Goal: Information Seeking & Learning: Find specific fact

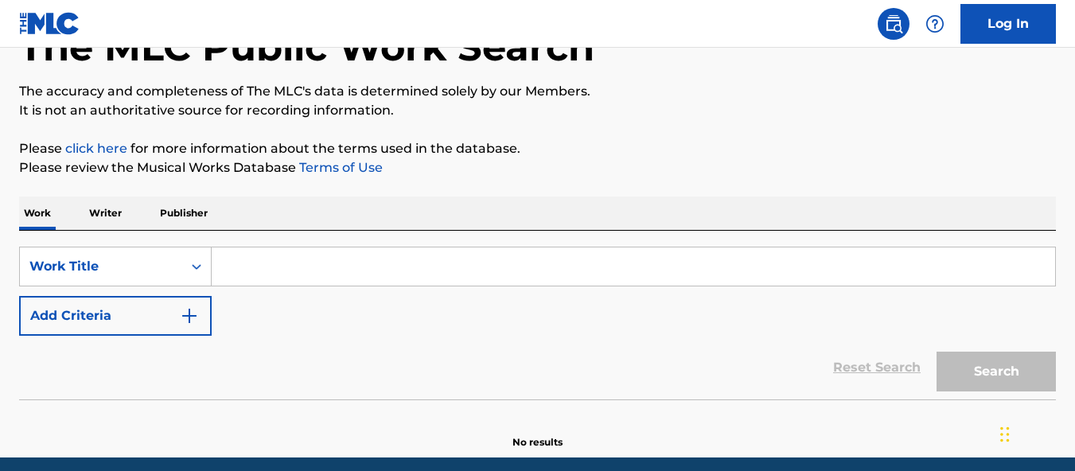
scroll to position [125, 0]
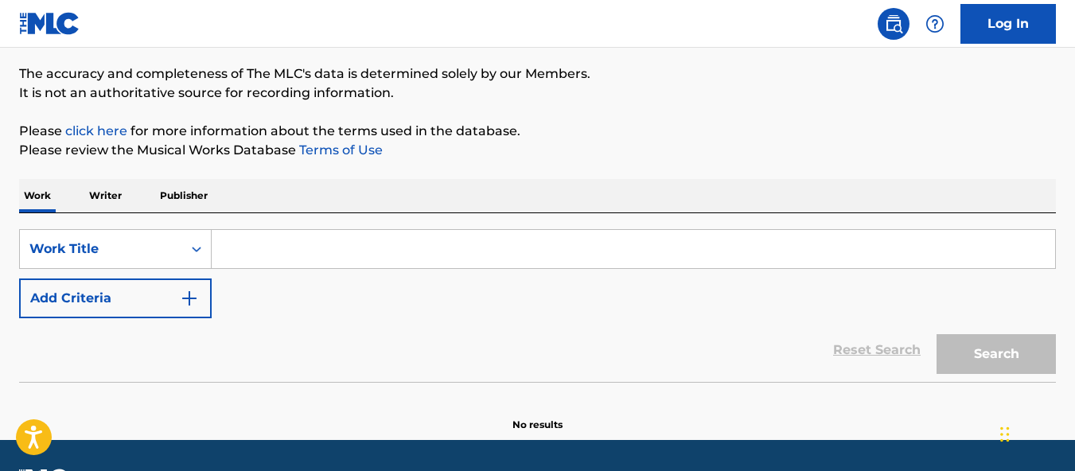
click at [249, 247] on input "Search Form" at bounding box center [633, 249] width 843 height 38
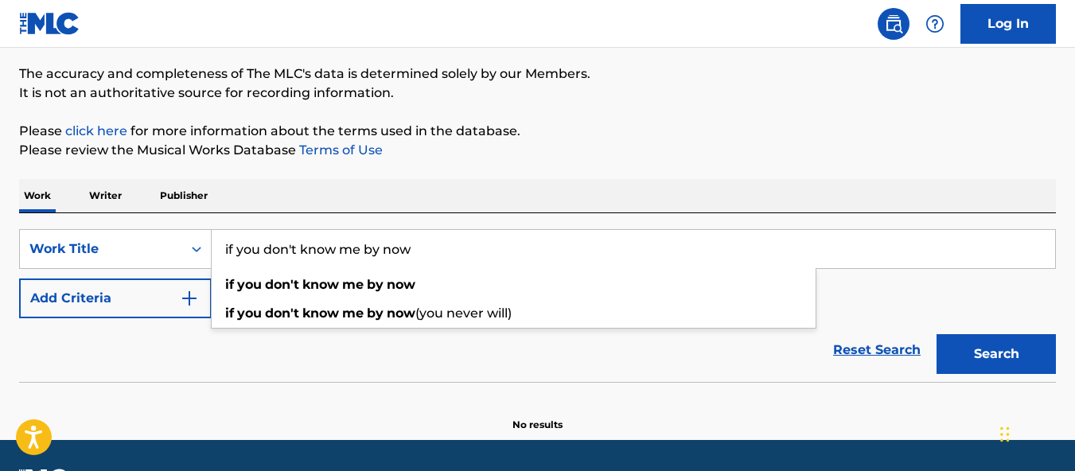
type input "if you don't know me by now"
click at [996, 354] on button "Search" at bounding box center [995, 354] width 119 height 40
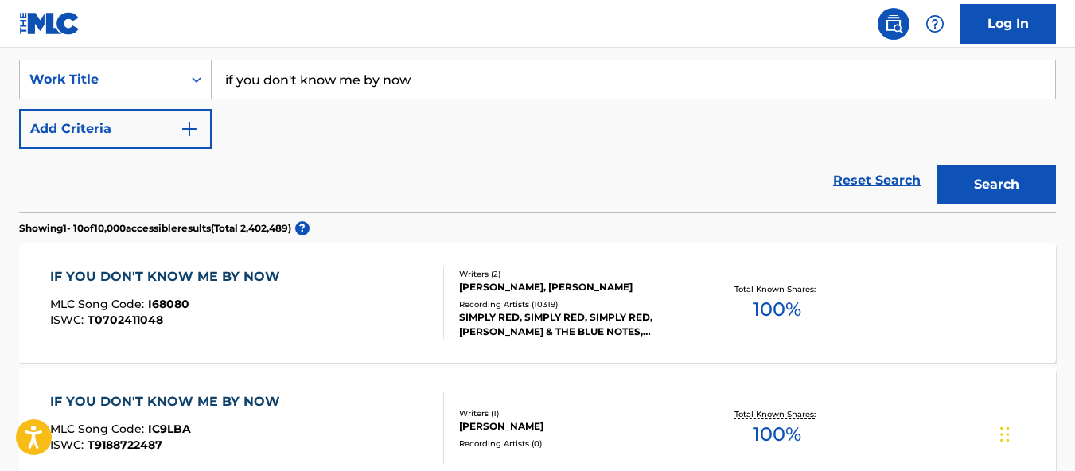
scroll to position [301, 0]
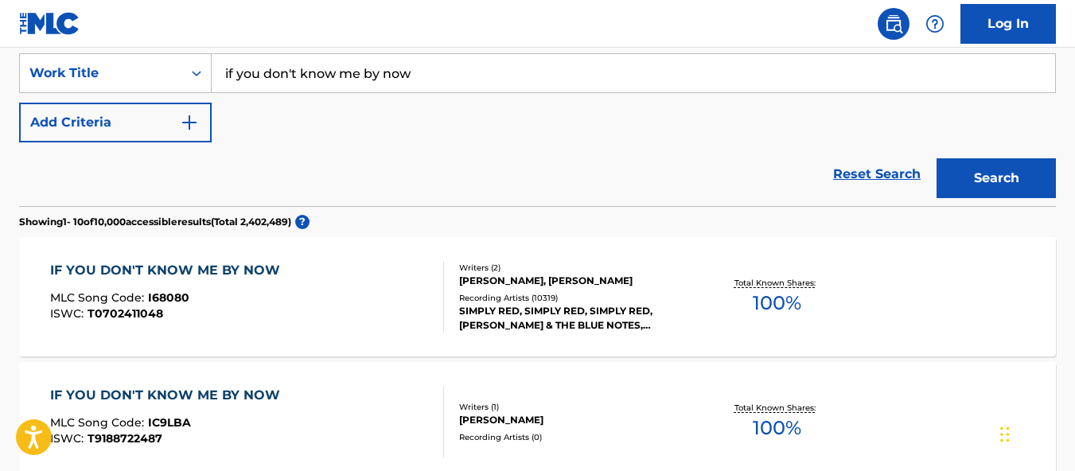
click at [227, 274] on div "IF YOU DON'T KNOW ME BY NOW" at bounding box center [169, 270] width 238 height 19
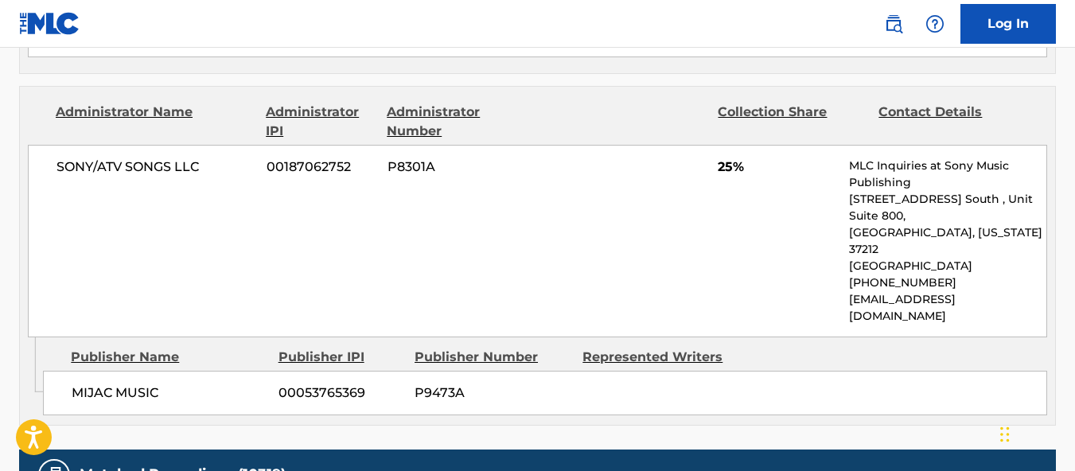
scroll to position [1234, 0]
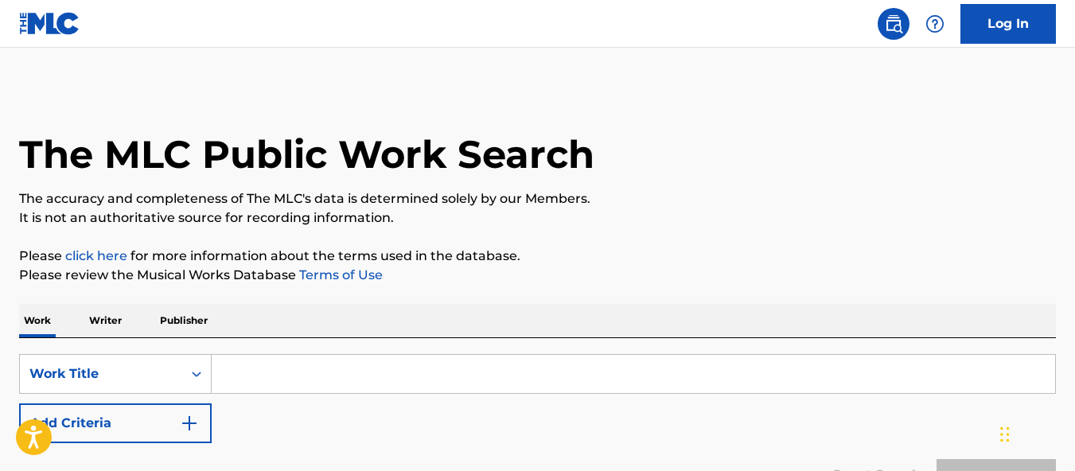
click at [285, 381] on input "Search Form" at bounding box center [633, 374] width 843 height 38
type input "b"
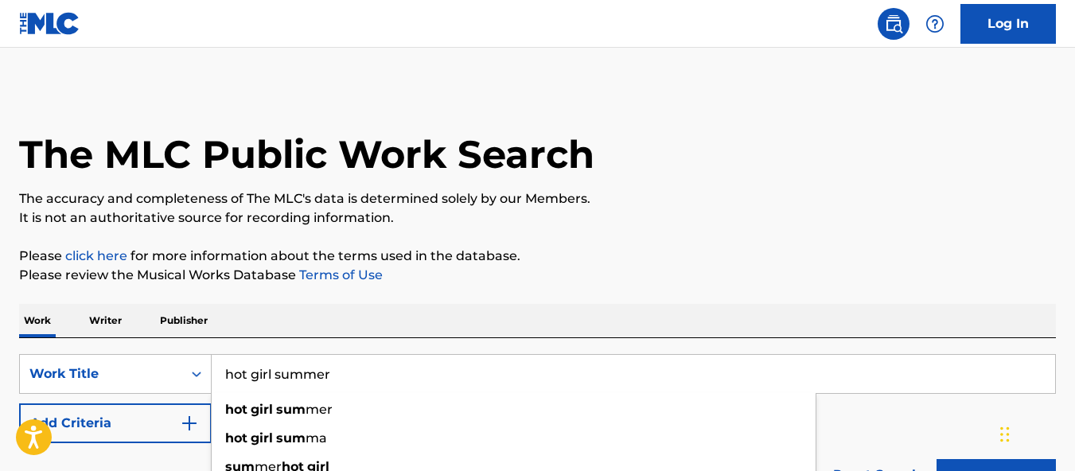
type input "hot girl summer"
click at [996, 470] on button "Search" at bounding box center [995, 479] width 119 height 40
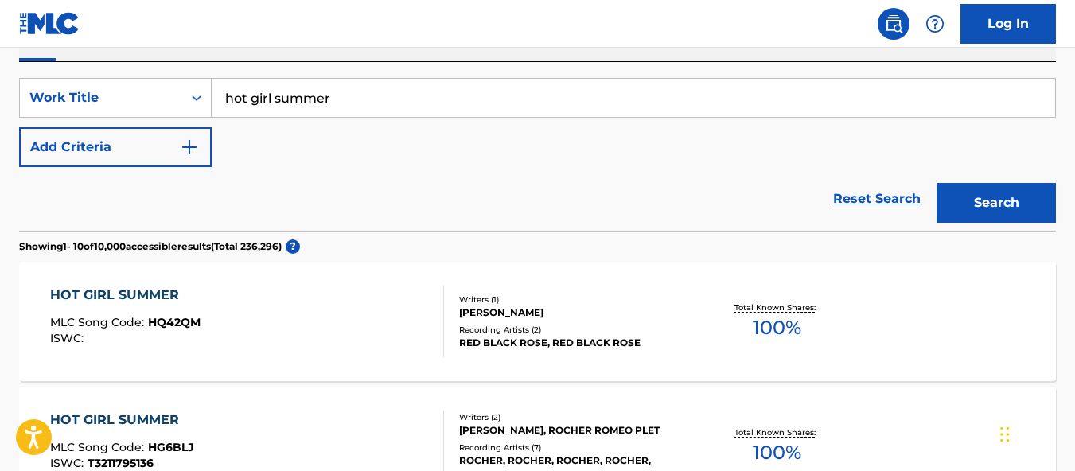
scroll to position [278, 0]
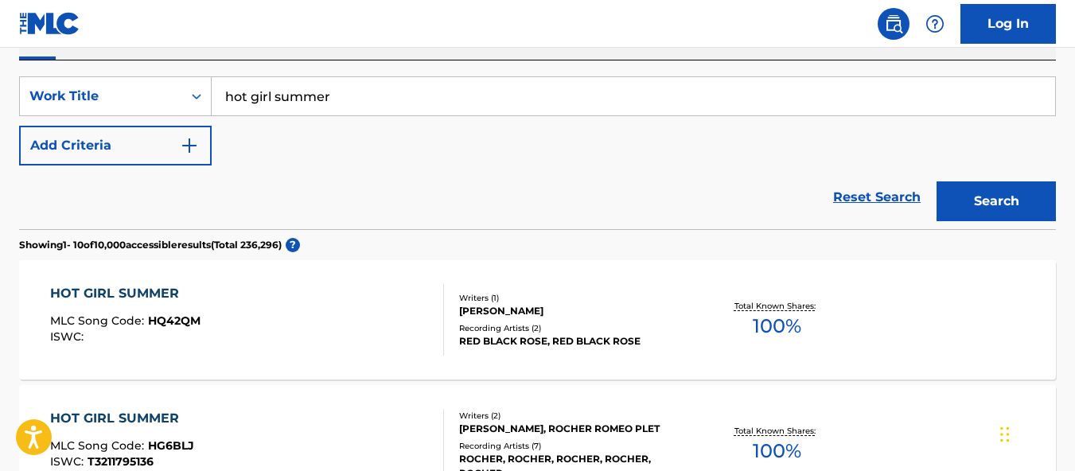
click at [127, 147] on button "Add Criteria" at bounding box center [115, 146] width 193 height 40
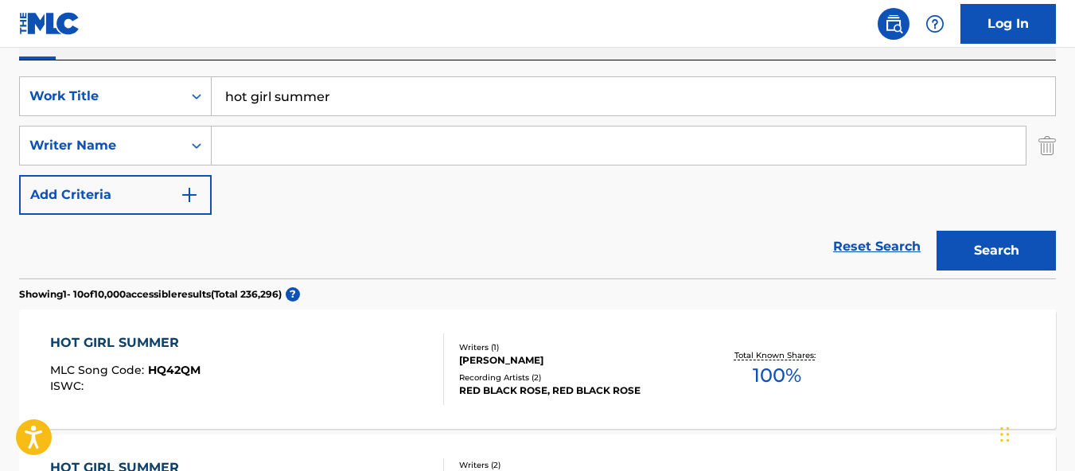
click at [290, 150] on input "Search Form" at bounding box center [619, 146] width 814 height 38
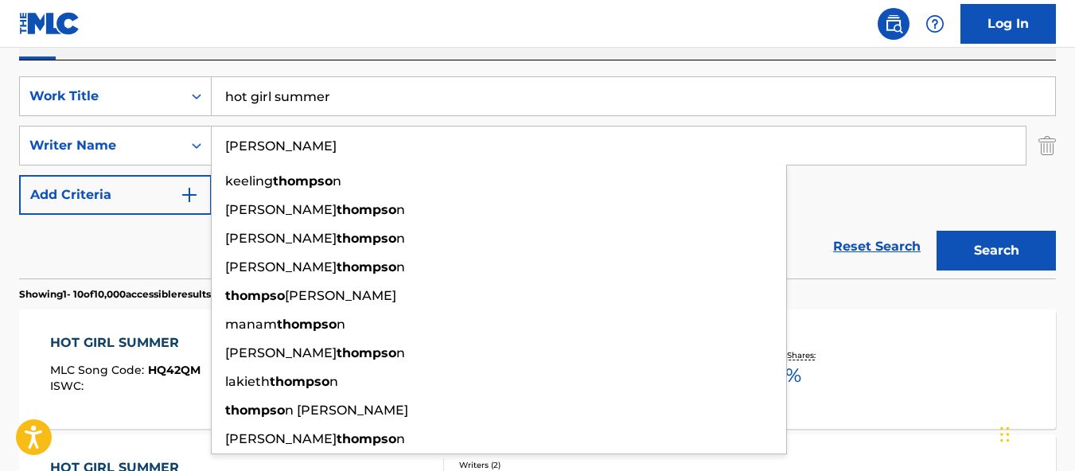
type input "[PERSON_NAME]"
click at [996, 251] on button "Search" at bounding box center [995, 251] width 119 height 40
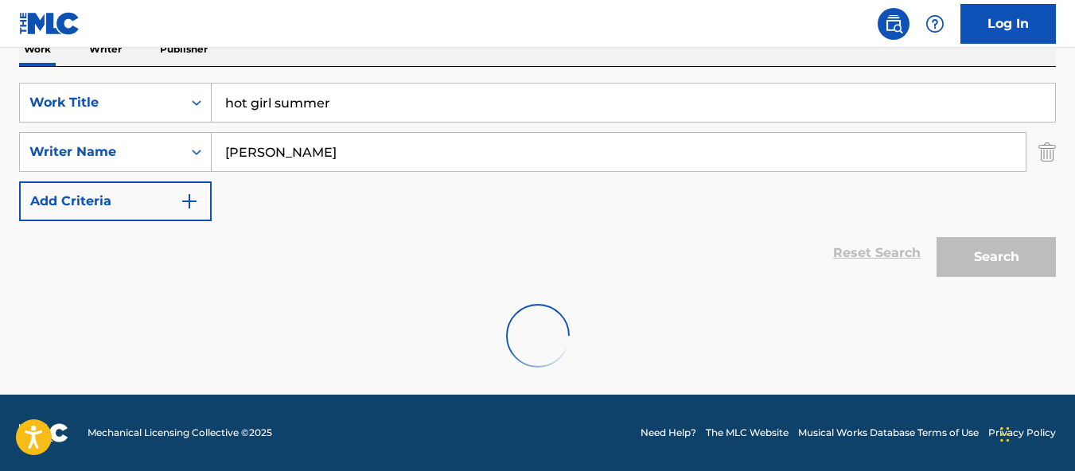
scroll to position [271, 0]
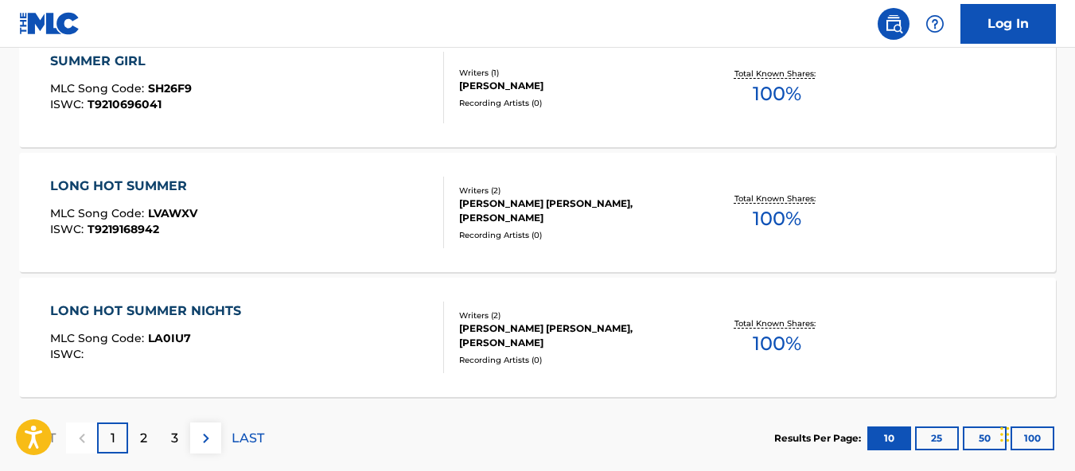
click at [142, 439] on p "2" at bounding box center [143, 438] width 7 height 19
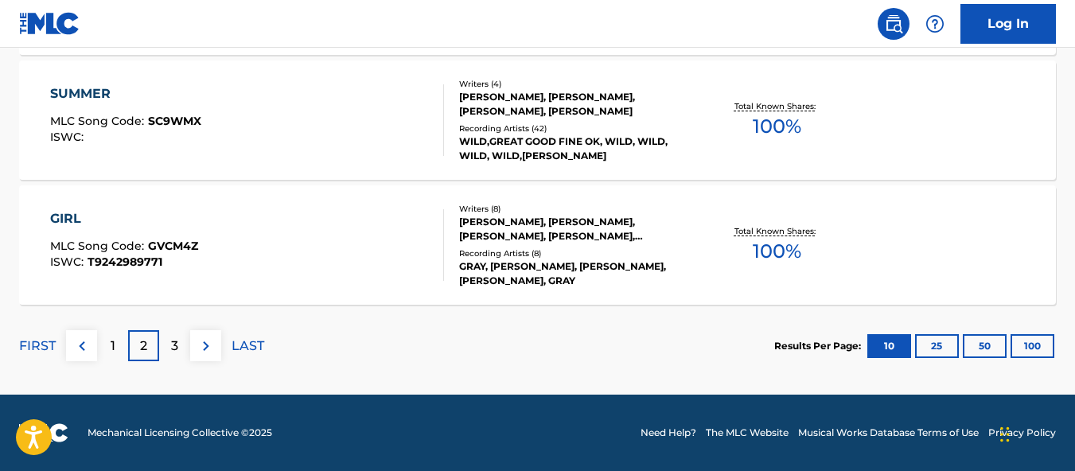
click at [173, 344] on p "3" at bounding box center [174, 346] width 7 height 19
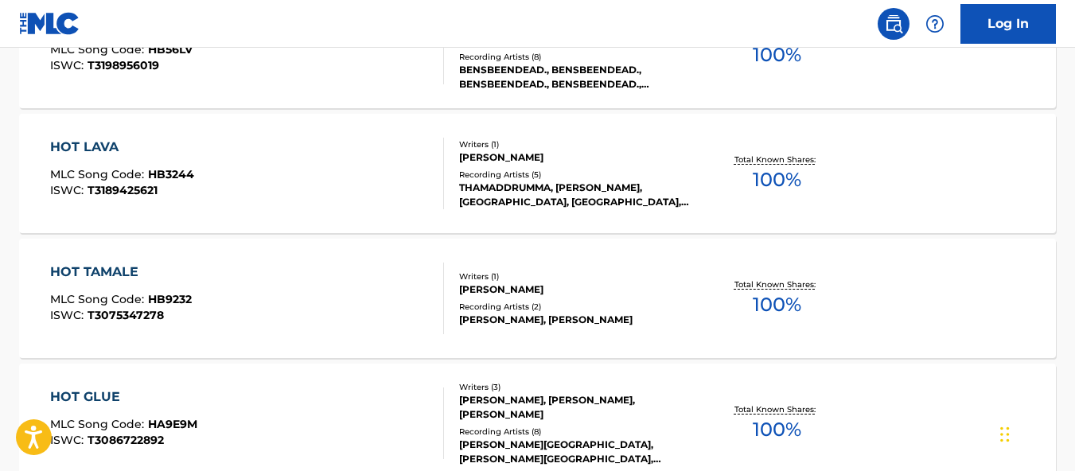
scroll to position [993, 1]
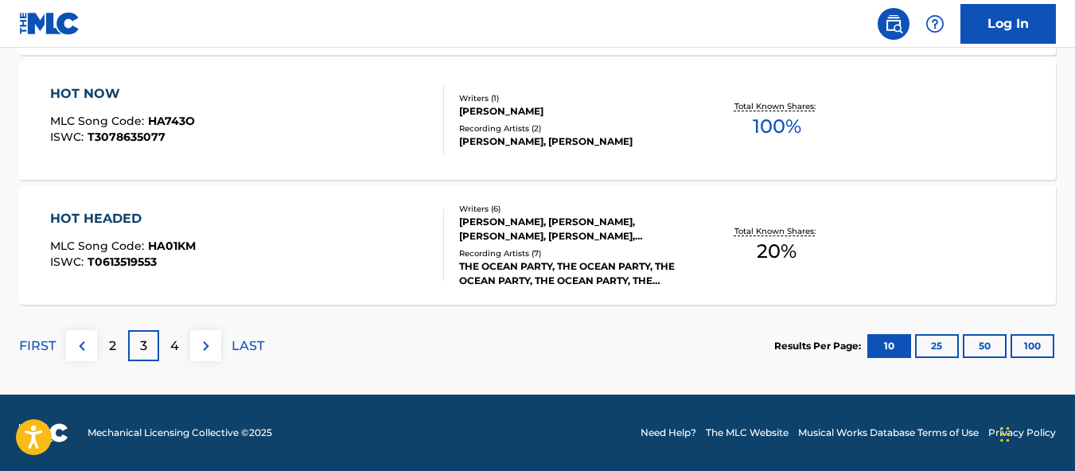
click at [174, 354] on p "4" at bounding box center [174, 346] width 9 height 19
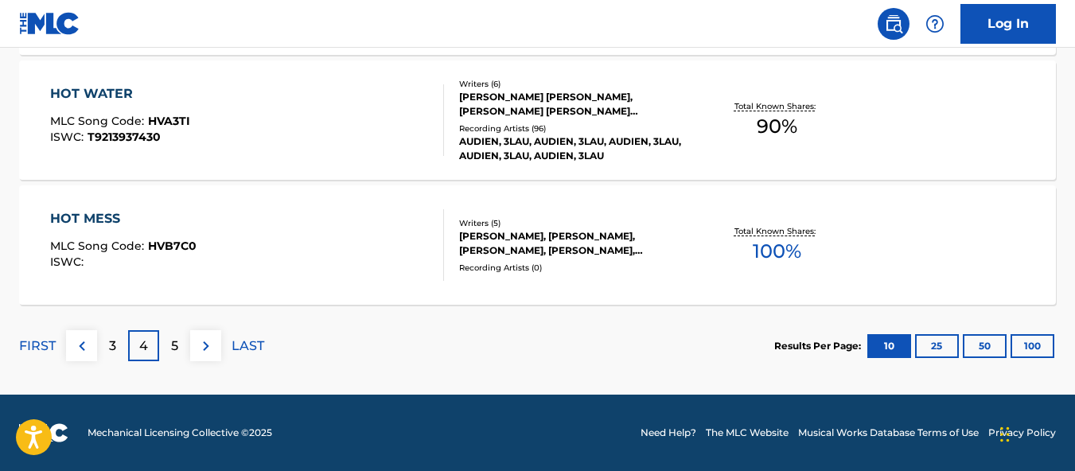
click at [174, 354] on p "5" at bounding box center [174, 346] width 7 height 19
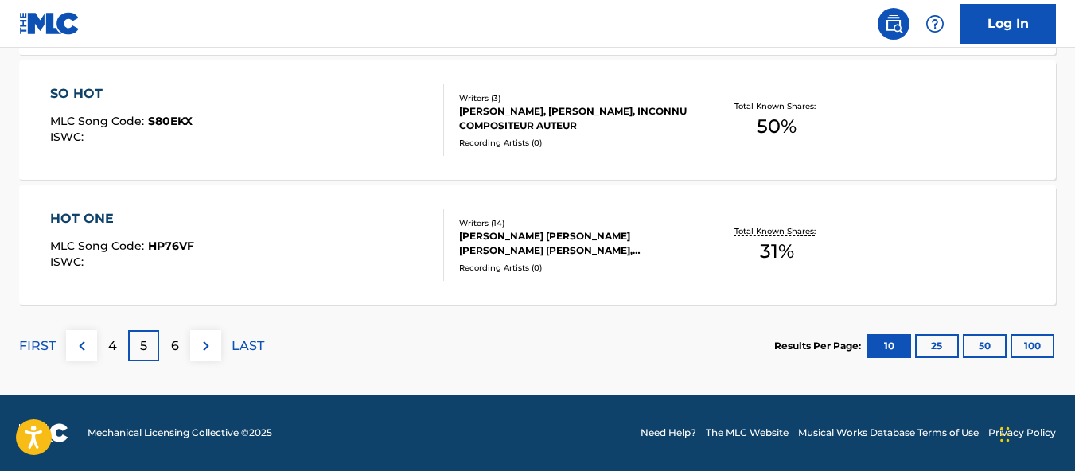
click at [172, 337] on p "6" at bounding box center [175, 346] width 8 height 19
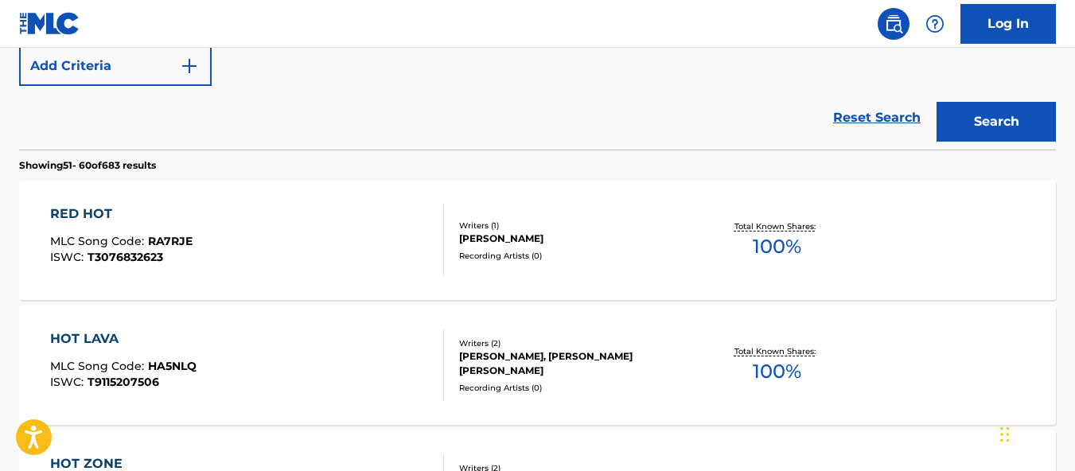
scroll to position [514, 0]
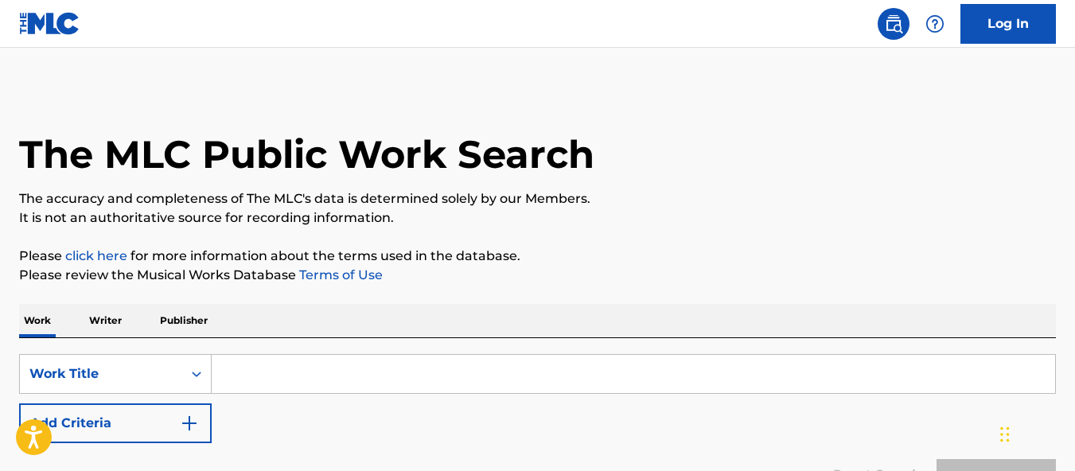
click at [242, 380] on input "Search Form" at bounding box center [633, 374] width 843 height 38
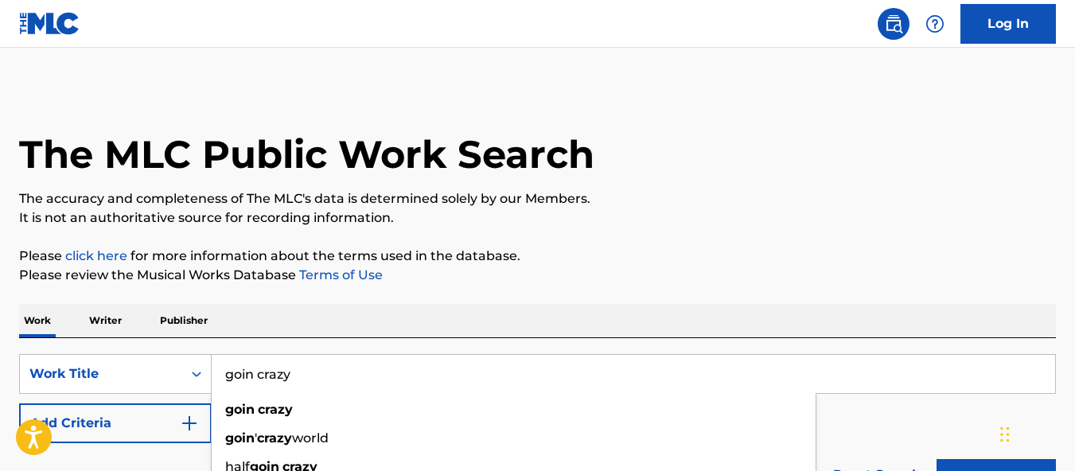
type input "goin crazy"
click at [349, 294] on div "The MLC Public Work Search The accuracy and completeness of The MLC's data is d…" at bounding box center [537, 322] width 1075 height 469
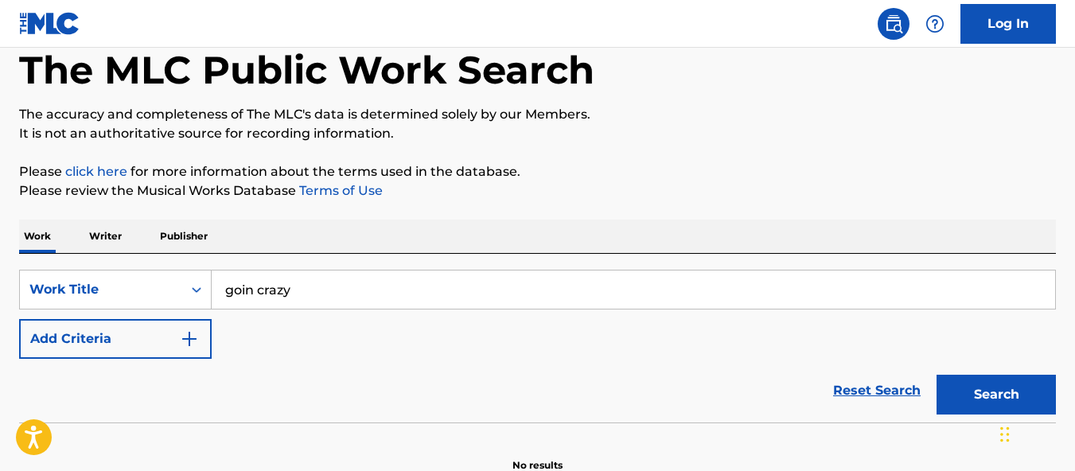
scroll to position [147, 0]
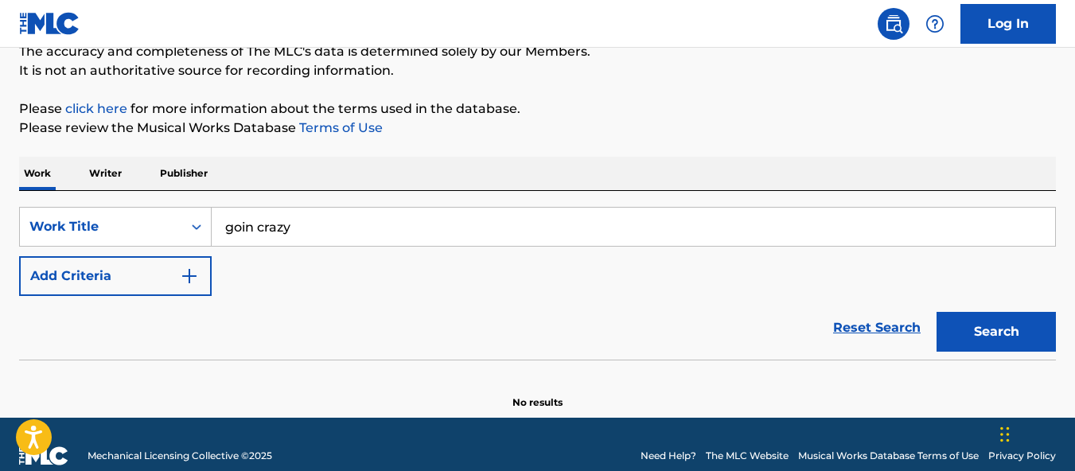
click at [89, 290] on button "Add Criteria" at bounding box center [115, 276] width 193 height 40
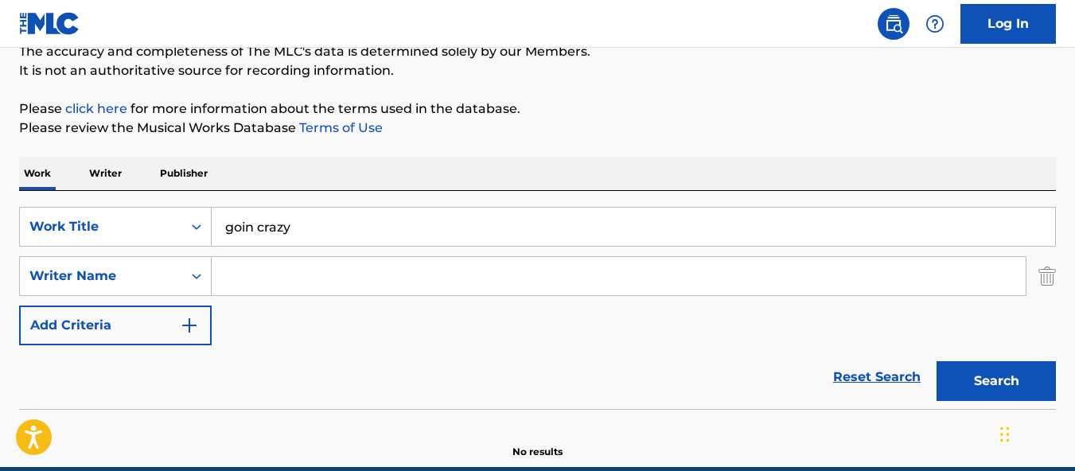
click at [267, 272] on input "Search Form" at bounding box center [619, 276] width 814 height 38
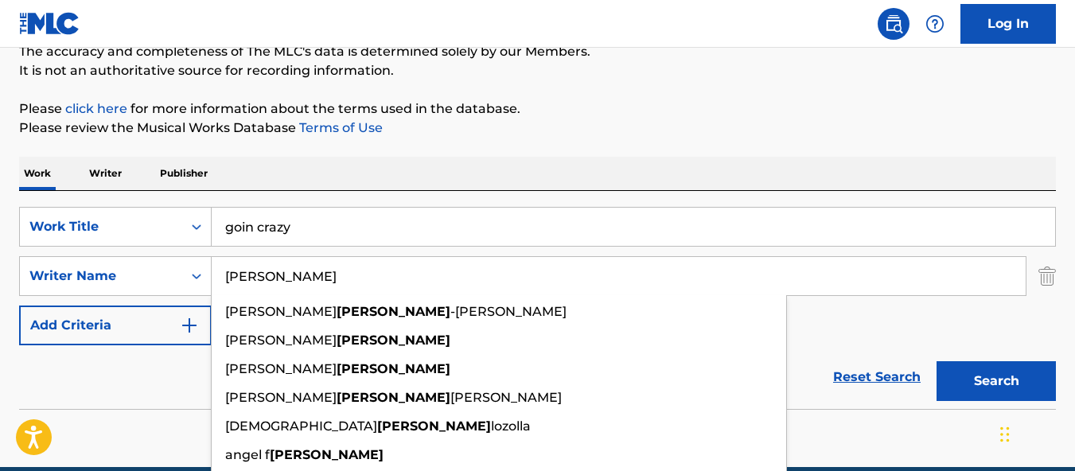
type input "alvarado"
click at [996, 381] on button "Search" at bounding box center [995, 381] width 119 height 40
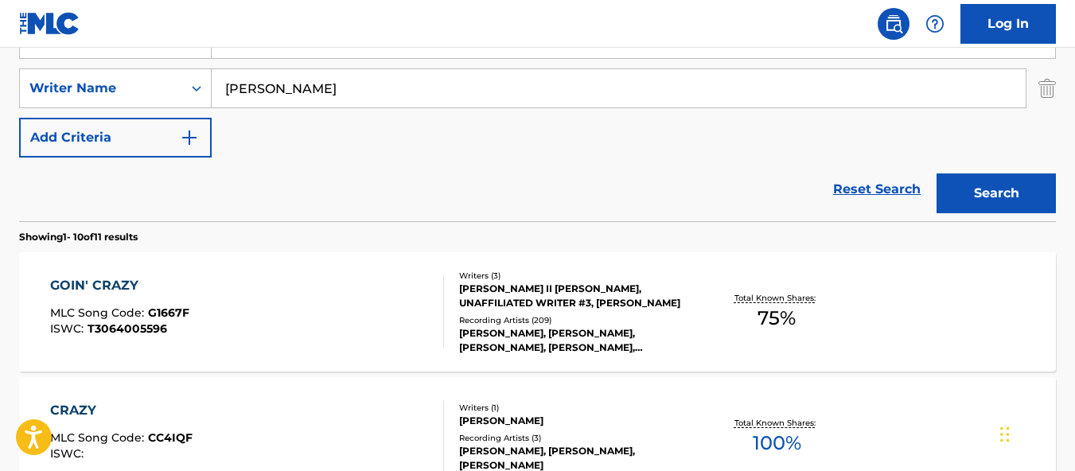
scroll to position [336, 0]
click at [349, 306] on div "GOIN' CRAZY MLC Song Code : G1667F ISWC : T3064005596" at bounding box center [247, 311] width 394 height 72
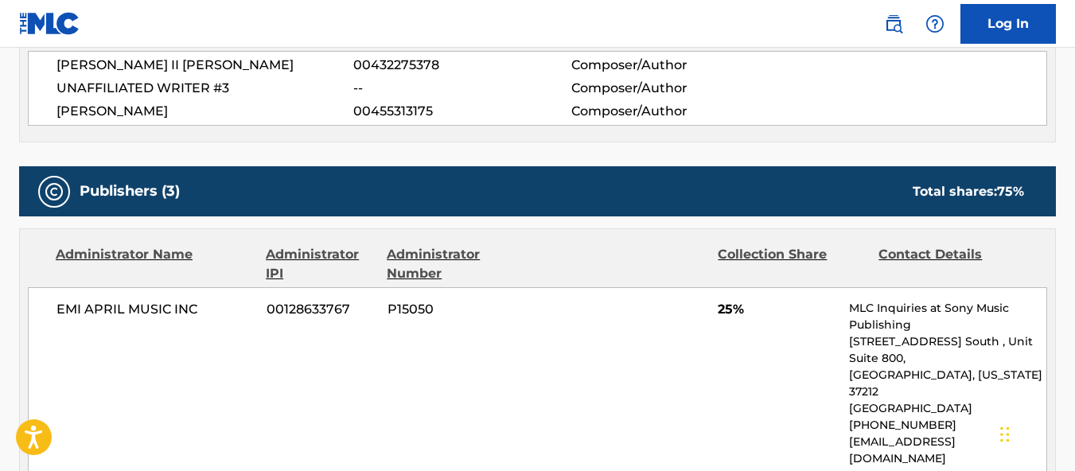
scroll to position [720, 0]
